Goal: Task Accomplishment & Management: Complete application form

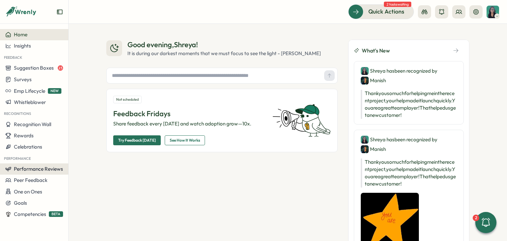
click at [42, 163] on button "Performance Reviews" at bounding box center [34, 168] width 68 height 11
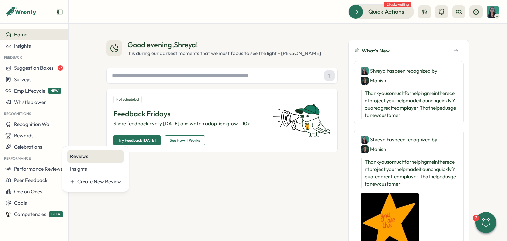
click at [80, 156] on div "Reviews" at bounding box center [95, 156] width 51 height 7
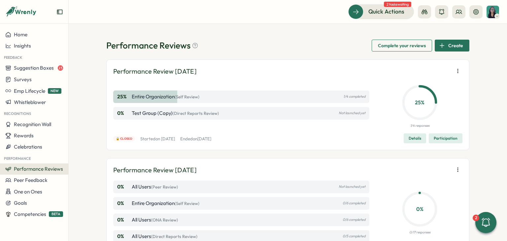
click at [446, 46] on div "Create" at bounding box center [451, 45] width 24 height 11
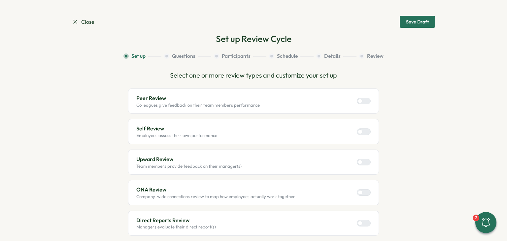
click at [362, 103] on div at bounding box center [366, 101] width 8 height 6
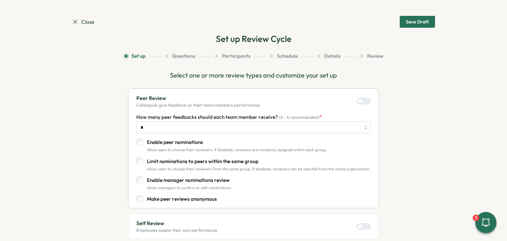
click at [81, 21] on span "Close" at bounding box center [83, 22] width 22 height 8
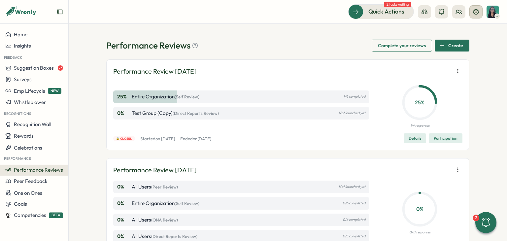
click at [477, 16] on button at bounding box center [475, 11] width 13 height 13
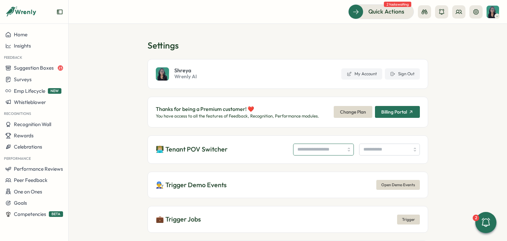
click at [320, 145] on input "search" at bounding box center [323, 149] width 61 height 12
type input "**********"
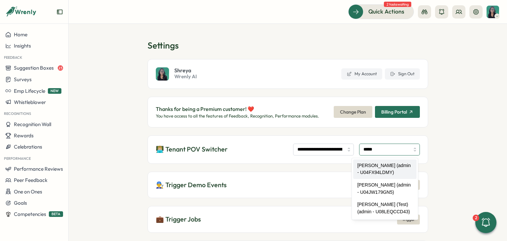
type input "**********"
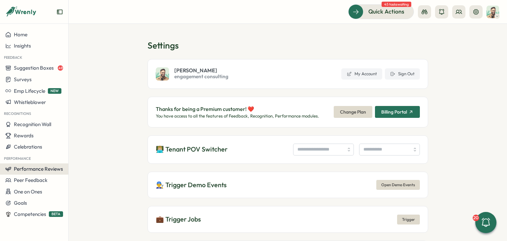
click at [40, 171] on span "Performance Reviews" at bounding box center [38, 169] width 49 height 6
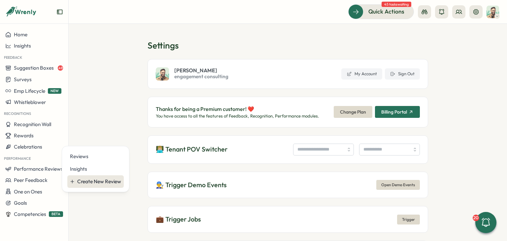
click at [96, 180] on div "Create New Review" at bounding box center [99, 181] width 44 height 7
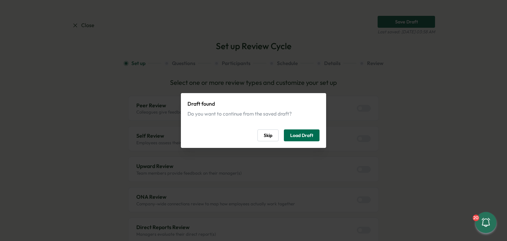
click at [300, 137] on span "Load Draft" at bounding box center [301, 135] width 23 height 11
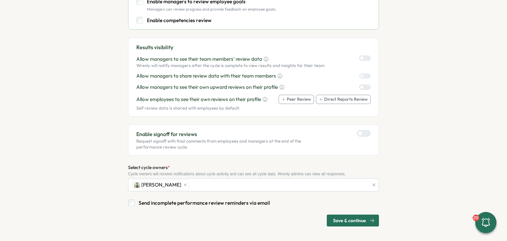
click at [358, 219] on span "Save & continue" at bounding box center [349, 220] width 33 height 11
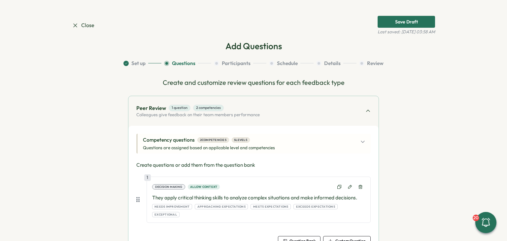
click at [280, 142] on div "Competency questions 2 competencies 5 levels Questions are assigned based on ap…" at bounding box center [254, 143] width 222 height 15
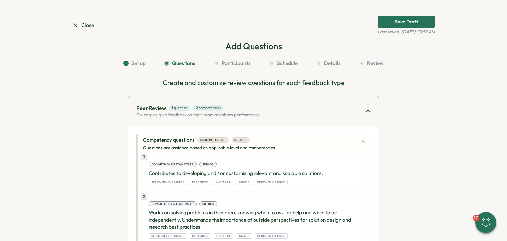
click at [280, 142] on div "Competency questions 2 competencies 5 levels Questions are assigned based on ap…" at bounding box center [254, 143] width 222 height 15
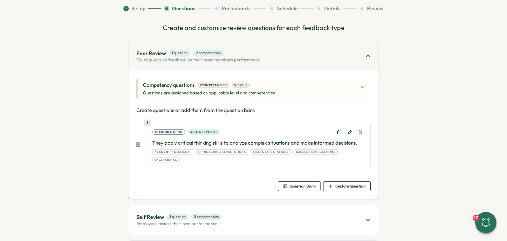
scroll to position [66, 0]
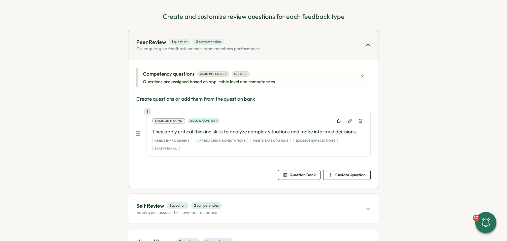
click at [321, 78] on div "Competency questions 2 competencies 5 levels Questions are assigned based on ap…" at bounding box center [254, 77] width 222 height 15
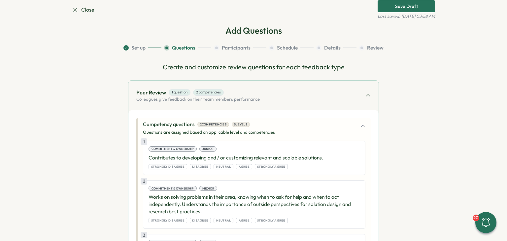
scroll to position [15, 0]
click at [322, 130] on div "Competency questions 2 competencies 5 levels Questions are assigned based on ap…" at bounding box center [254, 128] width 222 height 15
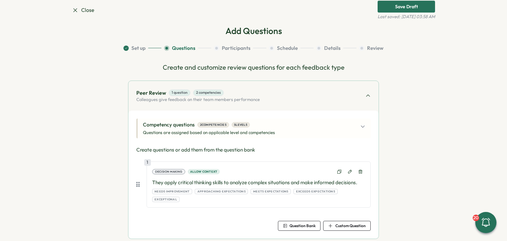
click at [297, 110] on div "Peer Review 1 question 2 competencies Colleagues give feedback on their team me…" at bounding box center [253, 96] width 250 height 30
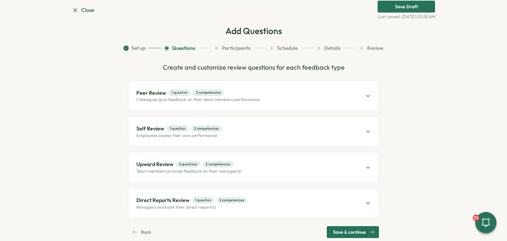
click at [80, 9] on span "Close" at bounding box center [83, 10] width 22 height 8
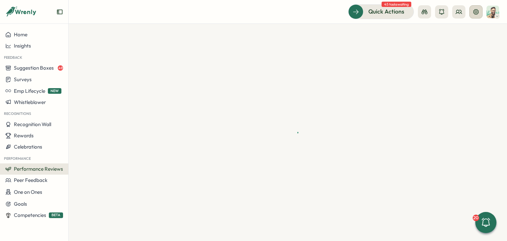
click at [475, 13] on icon at bounding box center [475, 11] width 5 height 5
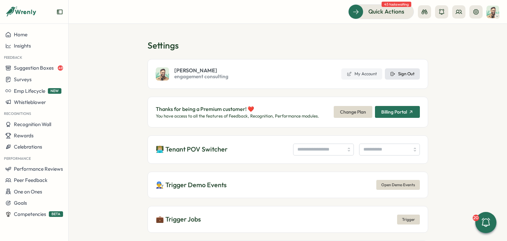
click at [408, 73] on span "Sign Out" at bounding box center [406, 74] width 16 height 6
